Goal: Task Accomplishment & Management: Manage account settings

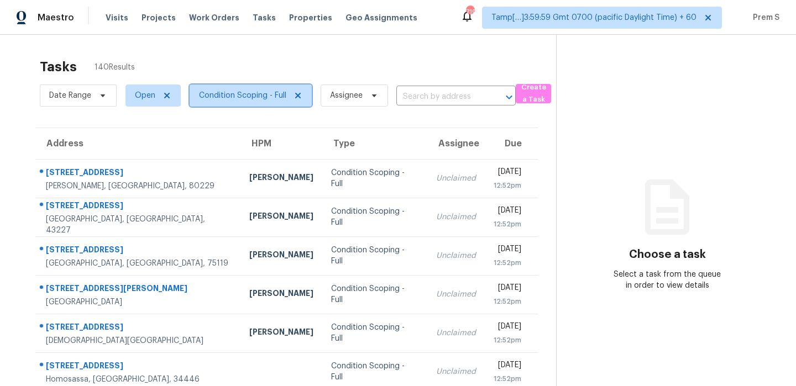
click at [222, 104] on span "Condition Scoping - Full" at bounding box center [251, 96] width 122 height 22
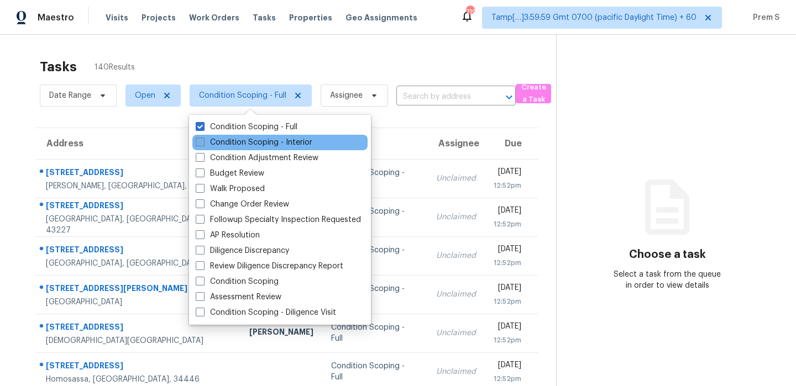
click at [254, 142] on label "Condition Scoping - Interior" at bounding box center [254, 142] width 117 height 11
click at [203, 142] on input "Condition Scoping - Interior" at bounding box center [199, 140] width 7 height 7
checkbox input "true"
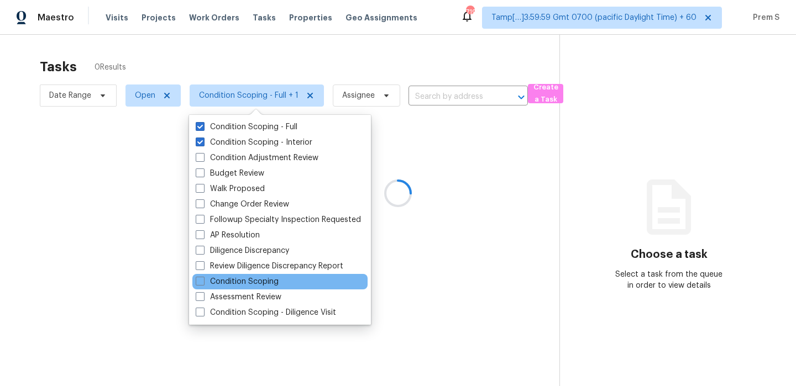
click at [268, 288] on div "Condition Scoping" at bounding box center [279, 281] width 175 height 15
click at [276, 280] on label "Condition Scoping" at bounding box center [237, 281] width 83 height 11
click at [203, 280] on input "Condition Scoping" at bounding box center [199, 279] width 7 height 7
checkbox input "true"
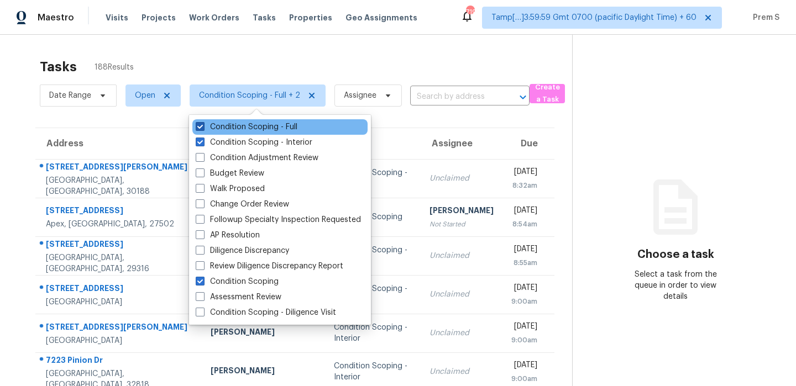
click at [286, 128] on label "Condition Scoping - Full" at bounding box center [247, 127] width 102 height 11
click at [203, 128] on input "Condition Scoping - Full" at bounding box center [199, 125] width 7 height 7
checkbox input "false"
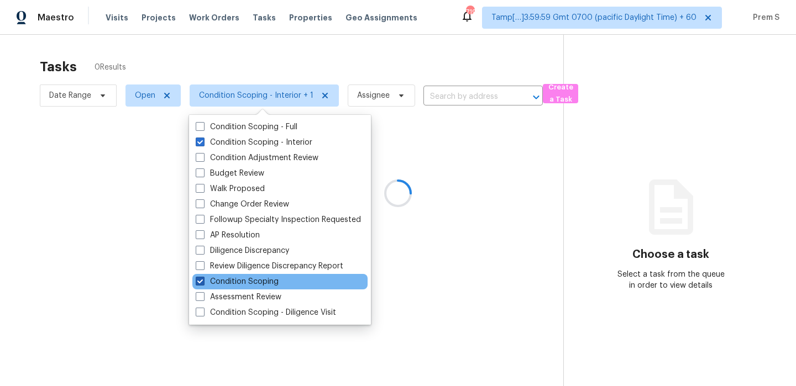
click at [215, 284] on label "Condition Scoping" at bounding box center [237, 281] width 83 height 11
click at [203, 284] on input "Condition Scoping" at bounding box center [199, 279] width 7 height 7
checkbox input "false"
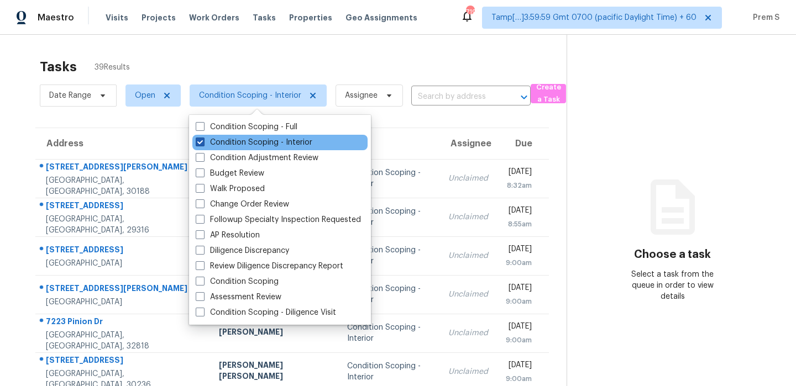
click at [228, 140] on label "Condition Scoping - Interior" at bounding box center [254, 142] width 117 height 11
click at [203, 140] on input "Condition Scoping - Interior" at bounding box center [199, 140] width 7 height 7
checkbox input "false"
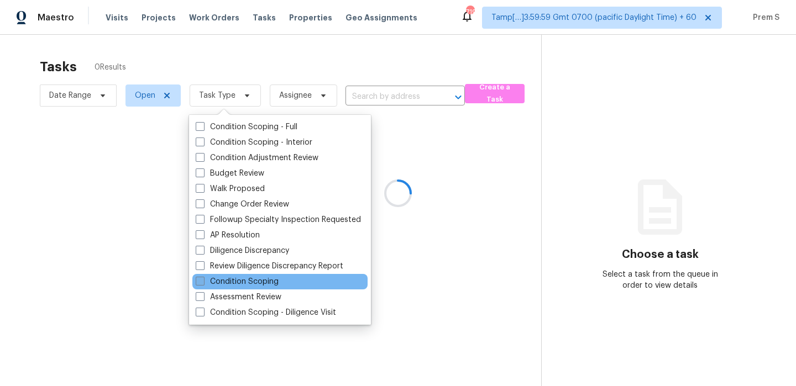
click at [241, 282] on label "Condition Scoping" at bounding box center [237, 281] width 83 height 11
click at [203, 282] on input "Condition Scoping" at bounding box center [199, 279] width 7 height 7
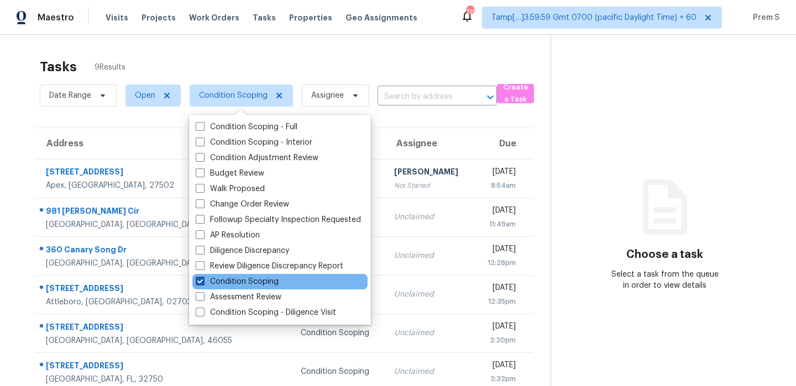
click at [241, 282] on label "Condition Scoping" at bounding box center [237, 281] width 83 height 11
click at [203, 282] on input "Condition Scoping" at bounding box center [199, 279] width 7 height 7
checkbox input "false"
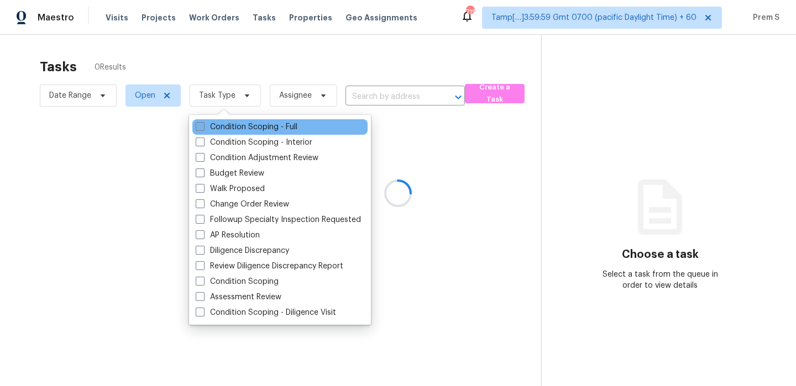
click at [233, 123] on label "Condition Scoping - Full" at bounding box center [247, 127] width 102 height 11
click at [203, 123] on input "Condition Scoping - Full" at bounding box center [199, 125] width 7 height 7
checkbox input "true"
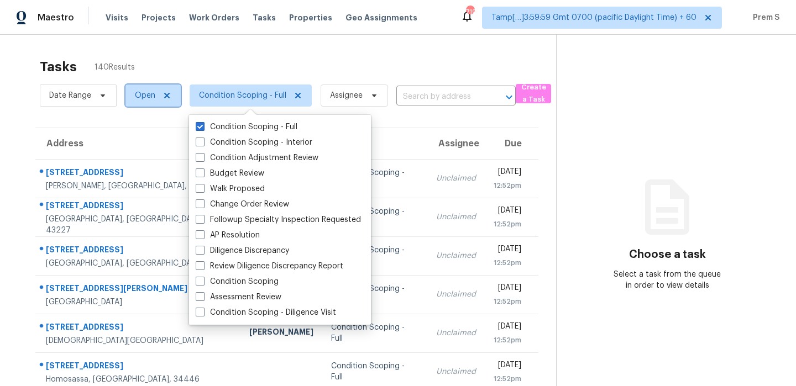
click at [142, 100] on span "Open" at bounding box center [145, 95] width 20 height 11
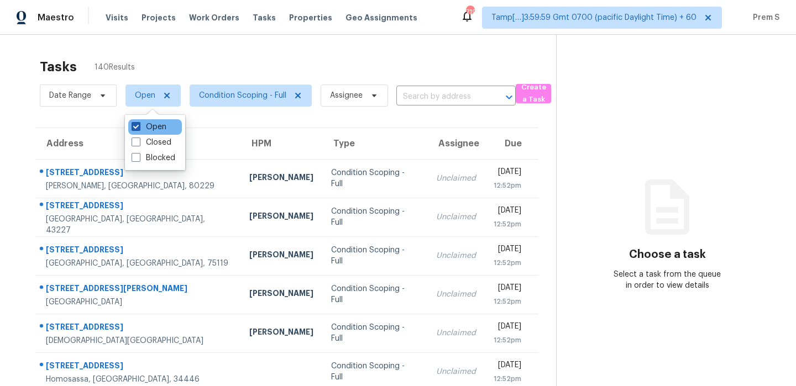
click at [145, 127] on label "Open" at bounding box center [149, 127] width 35 height 11
click at [139, 127] on input "Open" at bounding box center [135, 125] width 7 height 7
checkbox input "false"
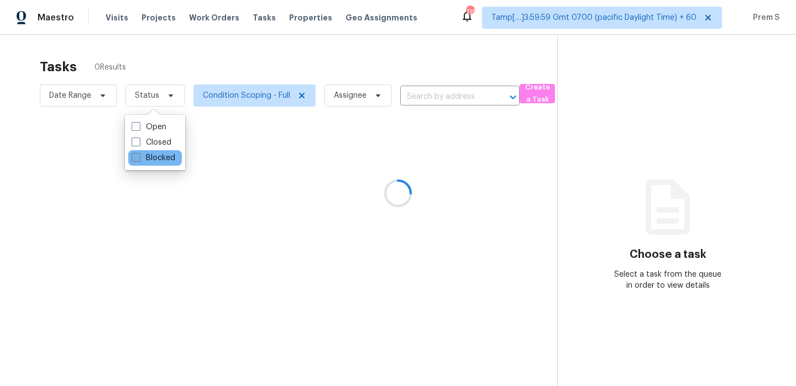
click at [149, 154] on label "Blocked" at bounding box center [154, 158] width 44 height 11
click at [139, 154] on input "Blocked" at bounding box center [135, 156] width 7 height 7
checkbox input "true"
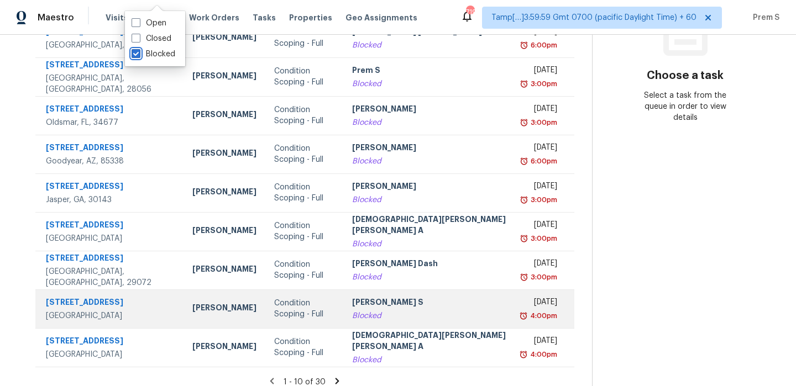
scroll to position [189, 0]
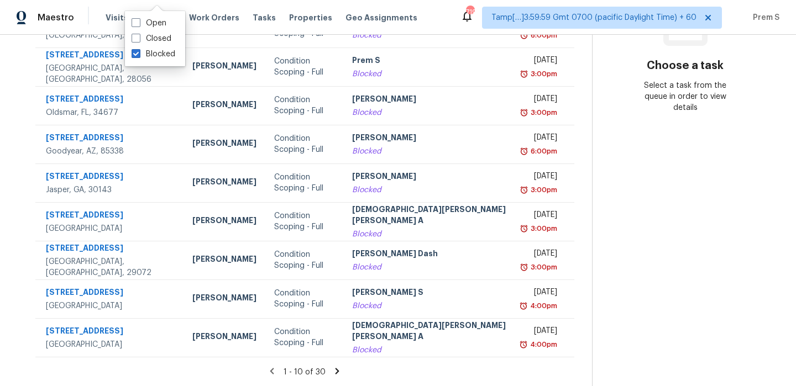
click at [332, 370] on icon at bounding box center [337, 371] width 10 height 10
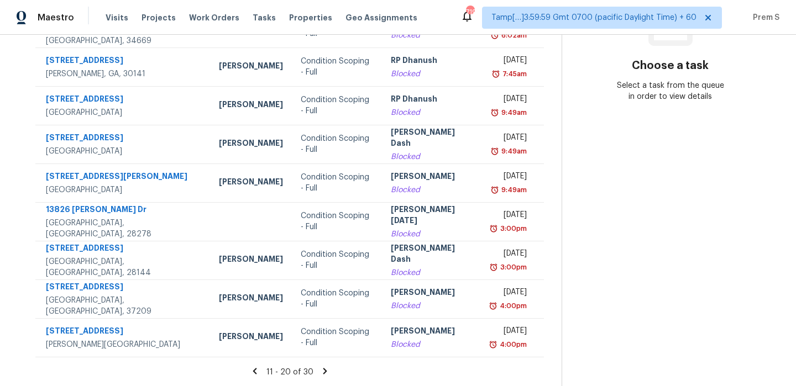
click at [323, 369] on icon at bounding box center [325, 371] width 4 height 6
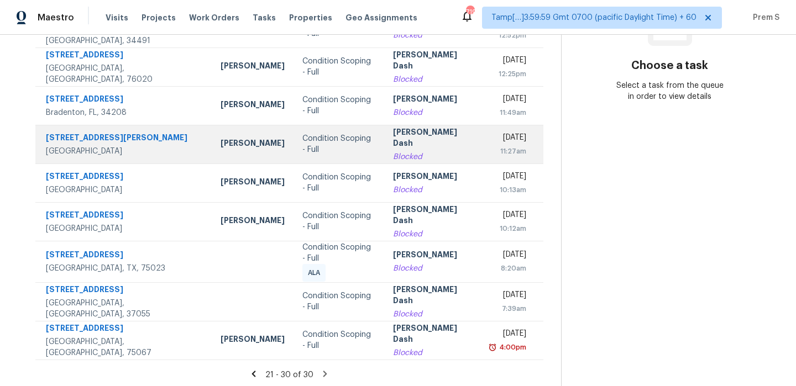
click at [412, 154] on div "Blocked" at bounding box center [433, 156] width 80 height 11
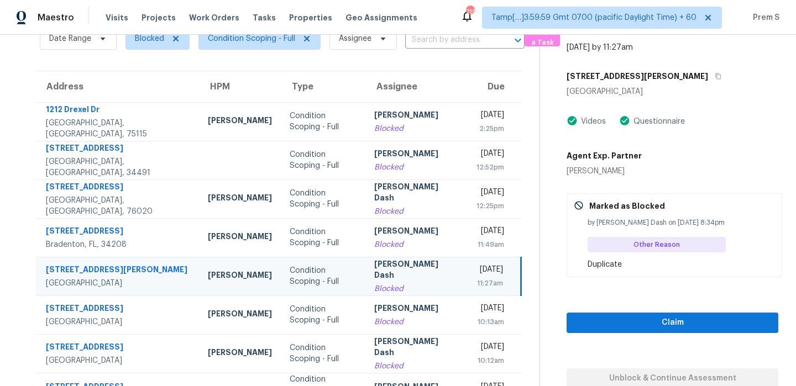
scroll to position [27, 0]
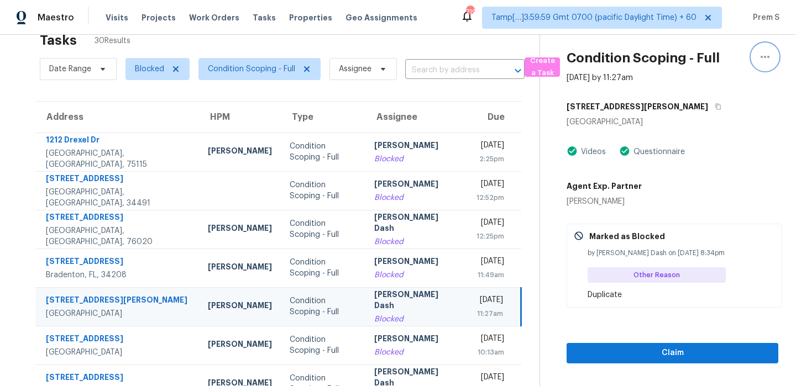
click at [764, 57] on icon "button" at bounding box center [764, 56] width 13 height 13
click at [715, 107] on icon "button" at bounding box center [718, 106] width 7 height 7
click at [151, 78] on span "Blocked" at bounding box center [157, 69] width 64 height 22
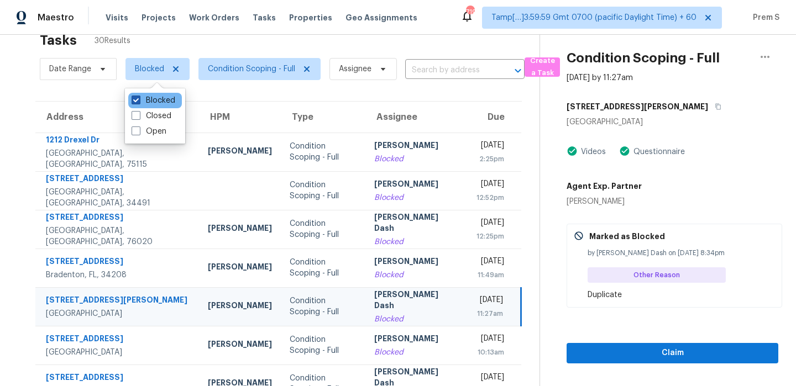
click at [147, 103] on label "Blocked" at bounding box center [154, 100] width 44 height 11
click at [139, 102] on input "Blocked" at bounding box center [135, 98] width 7 height 7
checkbox input "false"
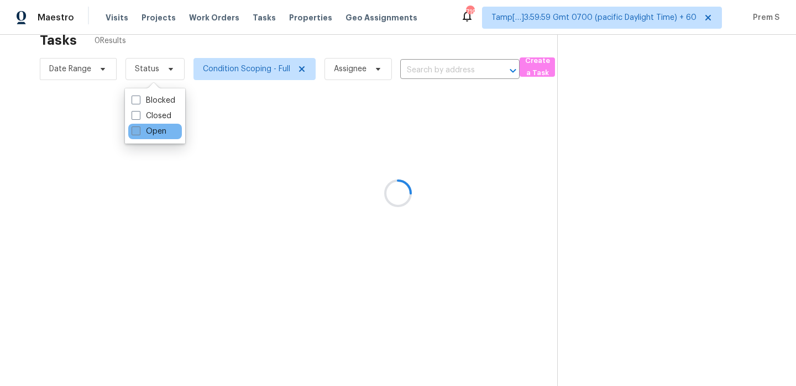
click at [150, 134] on label "Open" at bounding box center [149, 131] width 35 height 11
click at [139, 133] on input "Open" at bounding box center [135, 129] width 7 height 7
checkbox input "true"
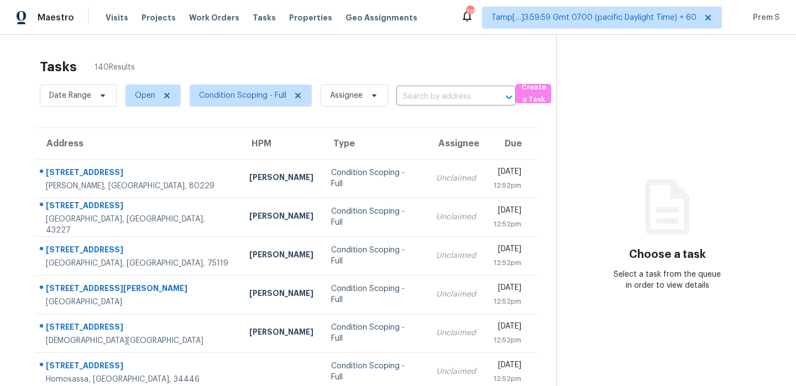
click at [300, 57] on div "Tasks 140 Results" at bounding box center [298, 67] width 516 height 29
click at [137, 100] on span "Open" at bounding box center [145, 95] width 20 height 11
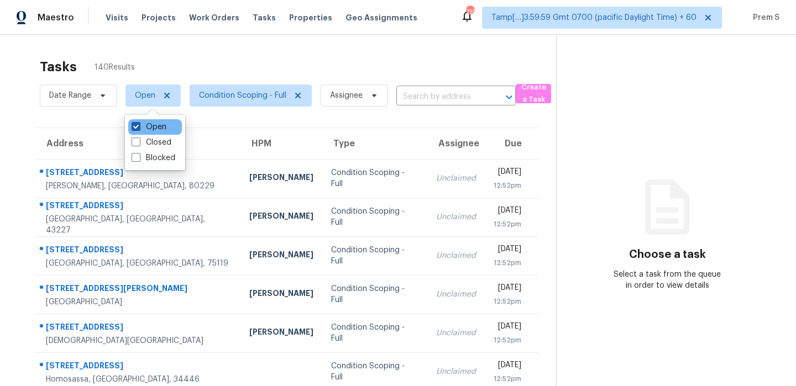
click at [150, 125] on label "Open" at bounding box center [149, 127] width 35 height 11
click at [139, 125] on input "Open" at bounding box center [135, 125] width 7 height 7
checkbox input "false"
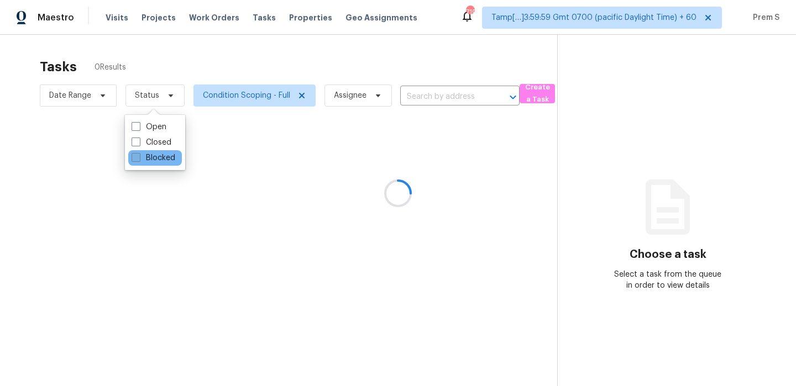
click at [157, 154] on label "Blocked" at bounding box center [154, 158] width 44 height 11
click at [139, 154] on input "Blocked" at bounding box center [135, 156] width 7 height 7
checkbox input "true"
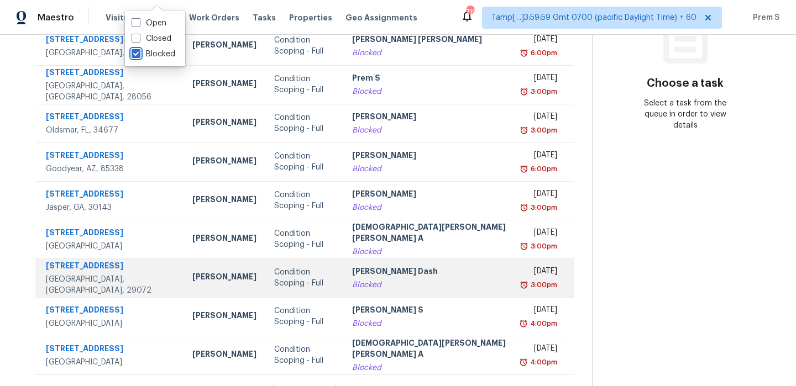
scroll to position [189, 0]
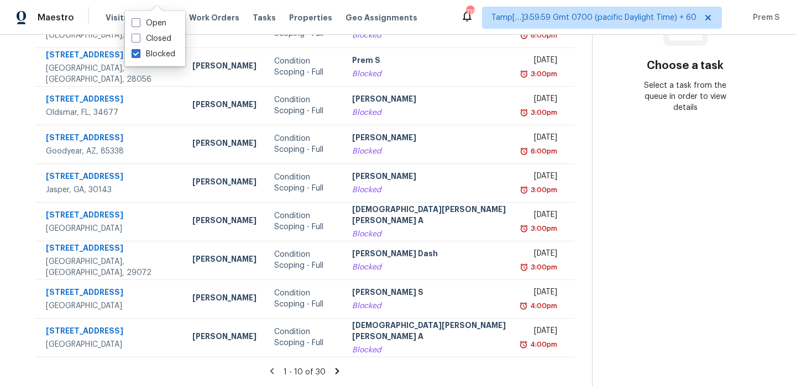
click at [312, 371] on div "1 - 10 of 30" at bounding box center [305, 372] width 574 height 12
click at [332, 371] on icon at bounding box center [337, 371] width 10 height 10
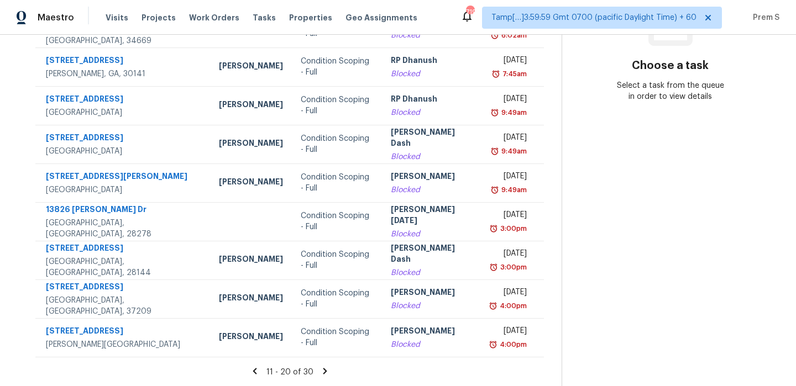
click at [320, 371] on icon at bounding box center [325, 371] width 10 height 10
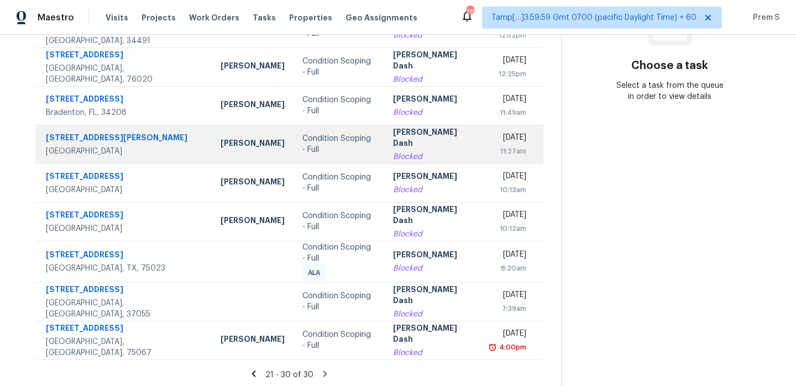
click at [400, 151] on div "Blocked" at bounding box center [433, 156] width 80 height 11
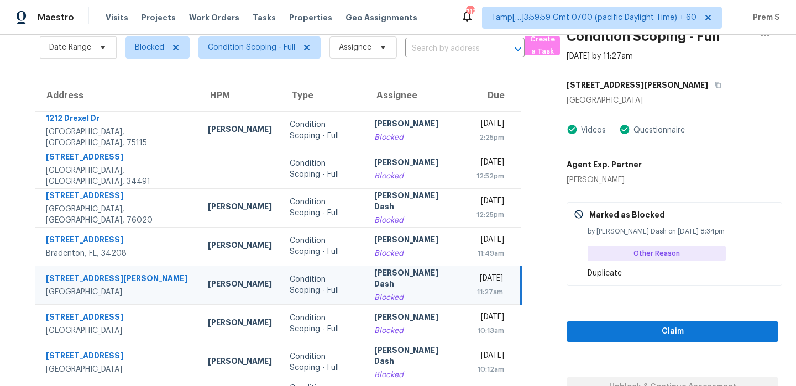
scroll to position [0, 0]
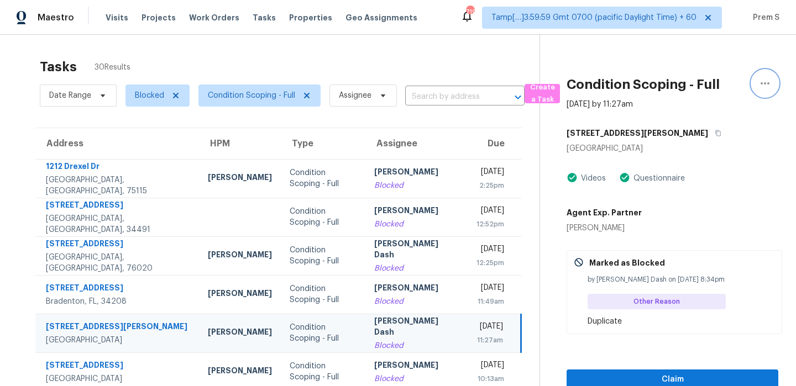
click at [771, 86] on icon "button" at bounding box center [764, 83] width 13 height 13
click at [720, 86] on div "Cancel this task" at bounding box center [702, 85] width 86 height 11
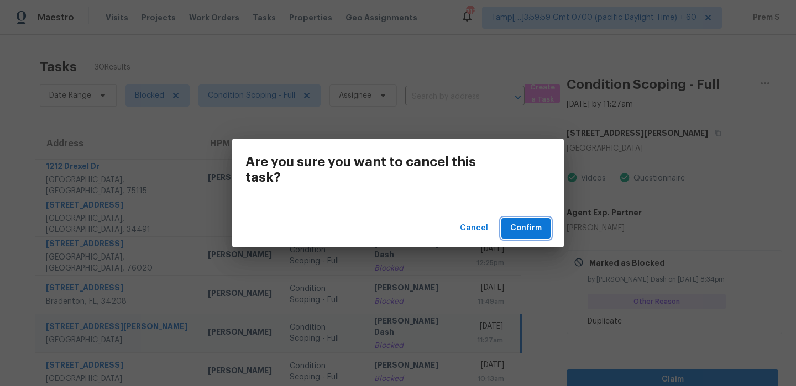
click at [531, 232] on span "Confirm" at bounding box center [526, 229] width 32 height 14
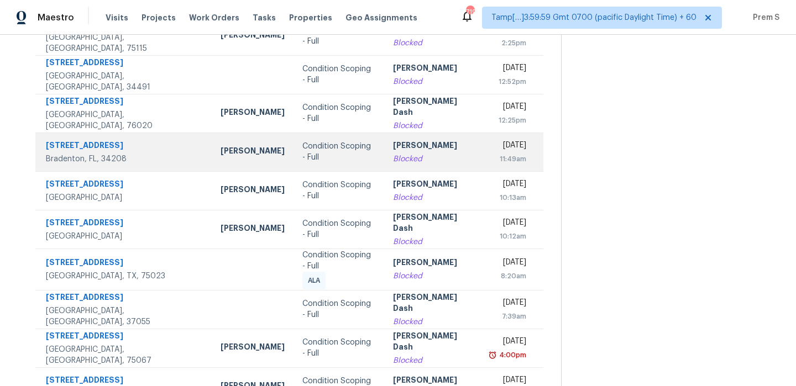
scroll to position [192, 0]
